Goal: Task Accomplishment & Management: Use online tool/utility

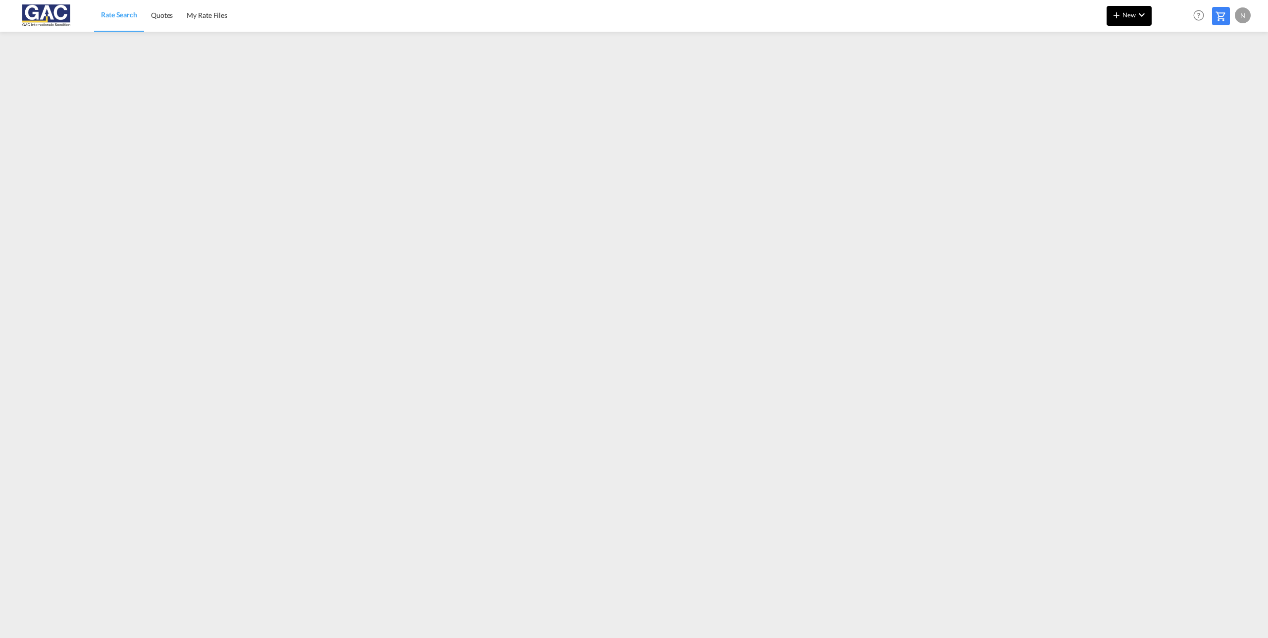
click at [1132, 12] on span "New" at bounding box center [1129, 15] width 37 height 8
click at [1131, 40] on div "Rates" at bounding box center [1118, 42] width 40 height 25
click at [1199, 69] on div "Ratesheet" at bounding box center [1183, 74] width 37 height 25
click at [117, 13] on span "Rate Search" at bounding box center [119, 15] width 36 height 8
